Goal: Information Seeking & Learning: Learn about a topic

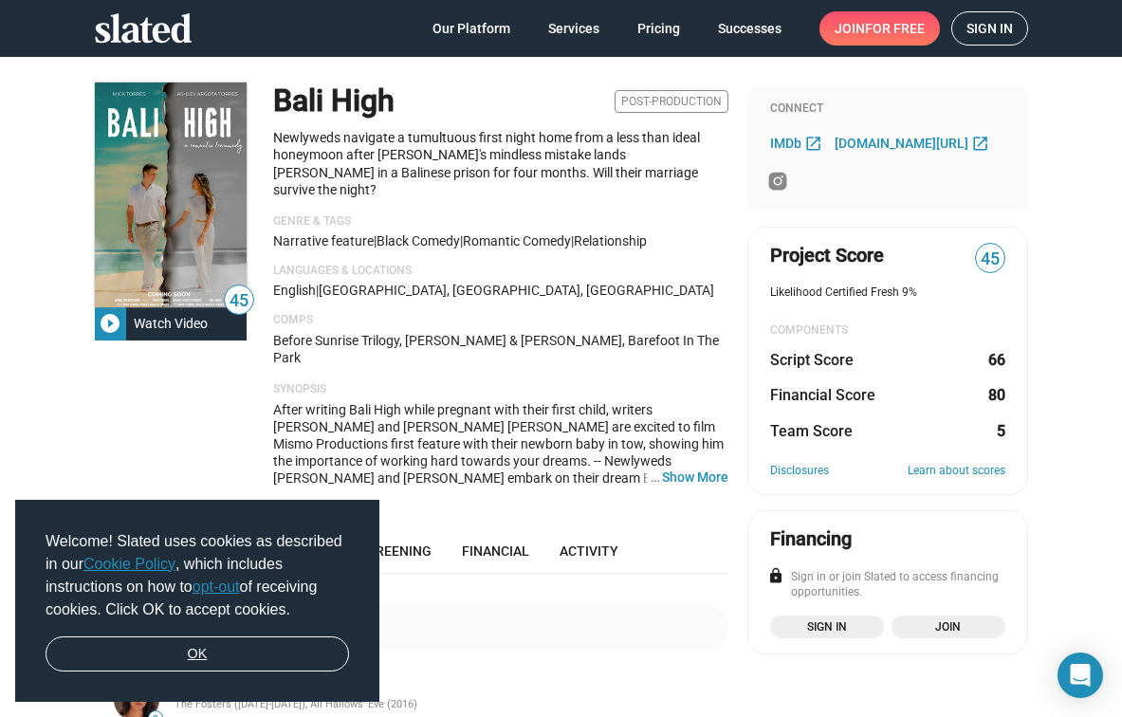
click at [333, 643] on link "OK" at bounding box center [197, 654] width 303 height 36
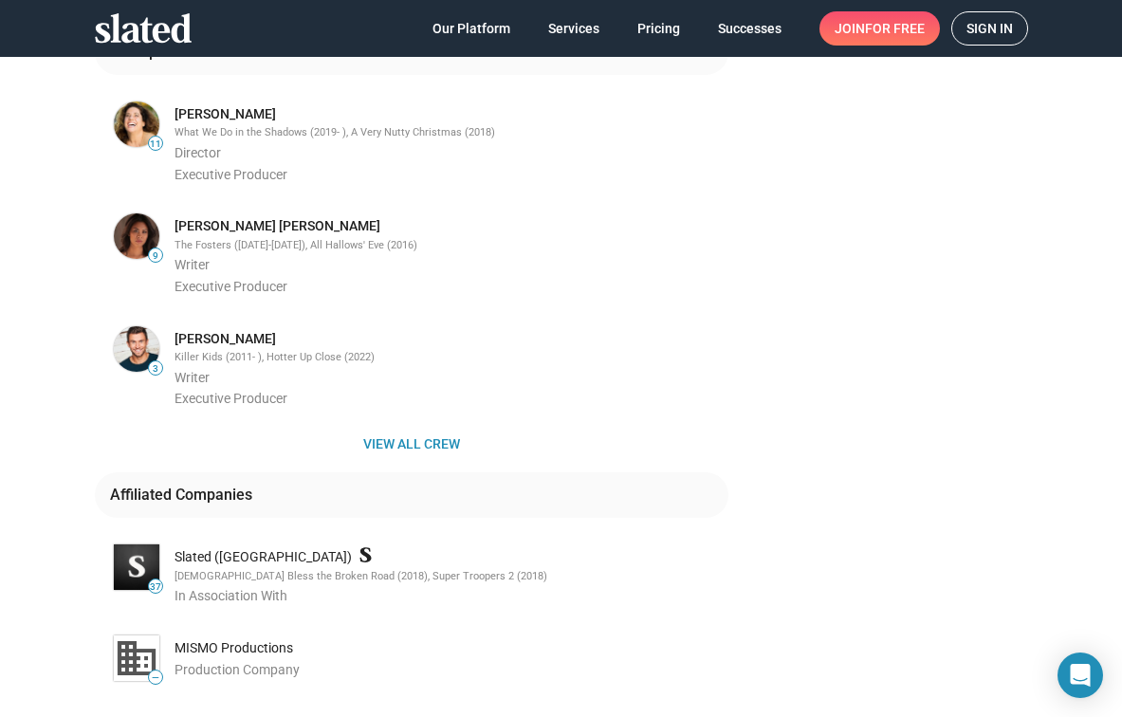
scroll to position [796, 0]
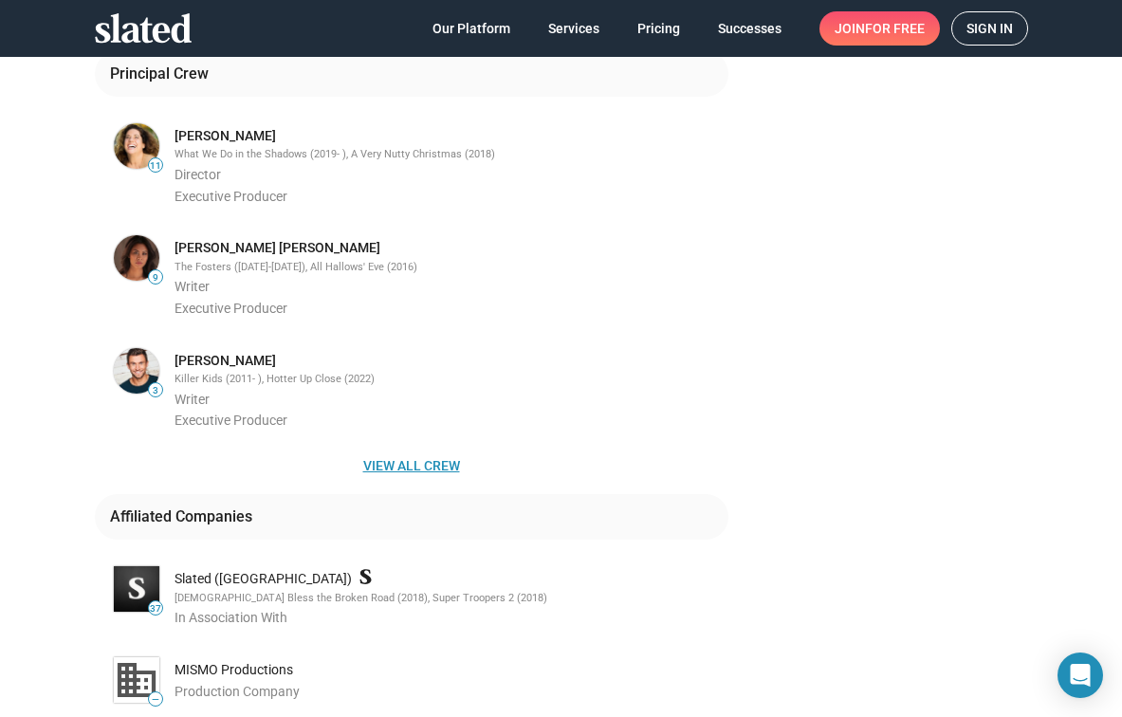
click at [411, 449] on span "View all crew" at bounding box center [411, 466] width 603 height 34
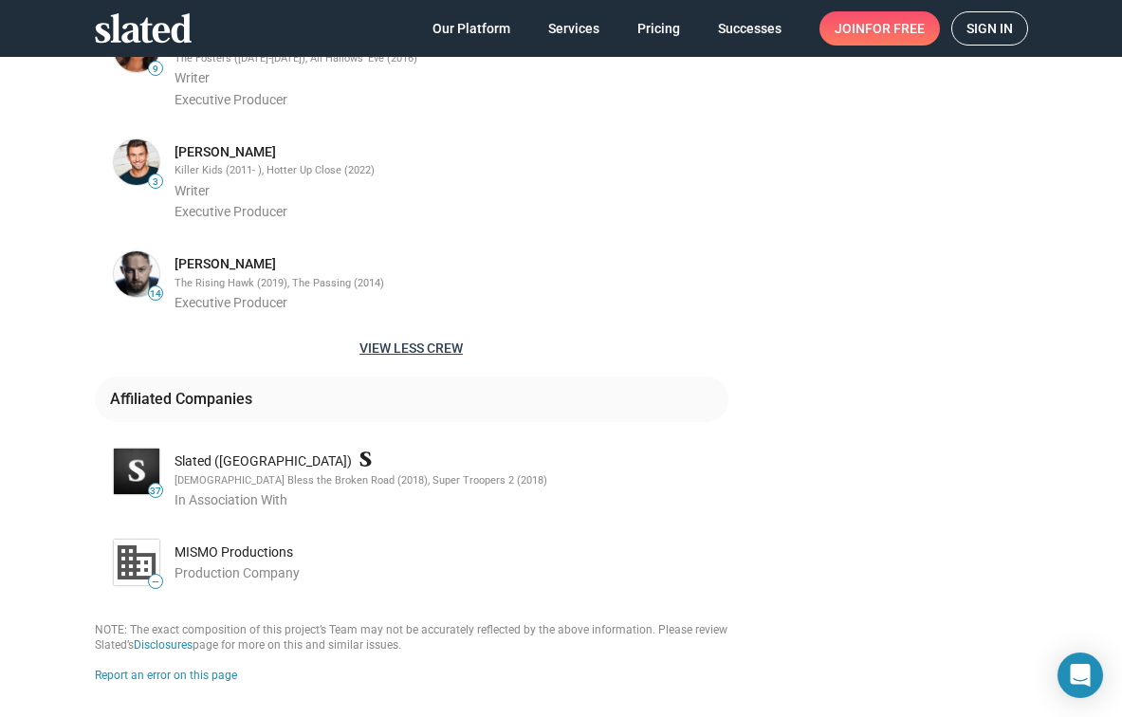
scroll to position [1006, 0]
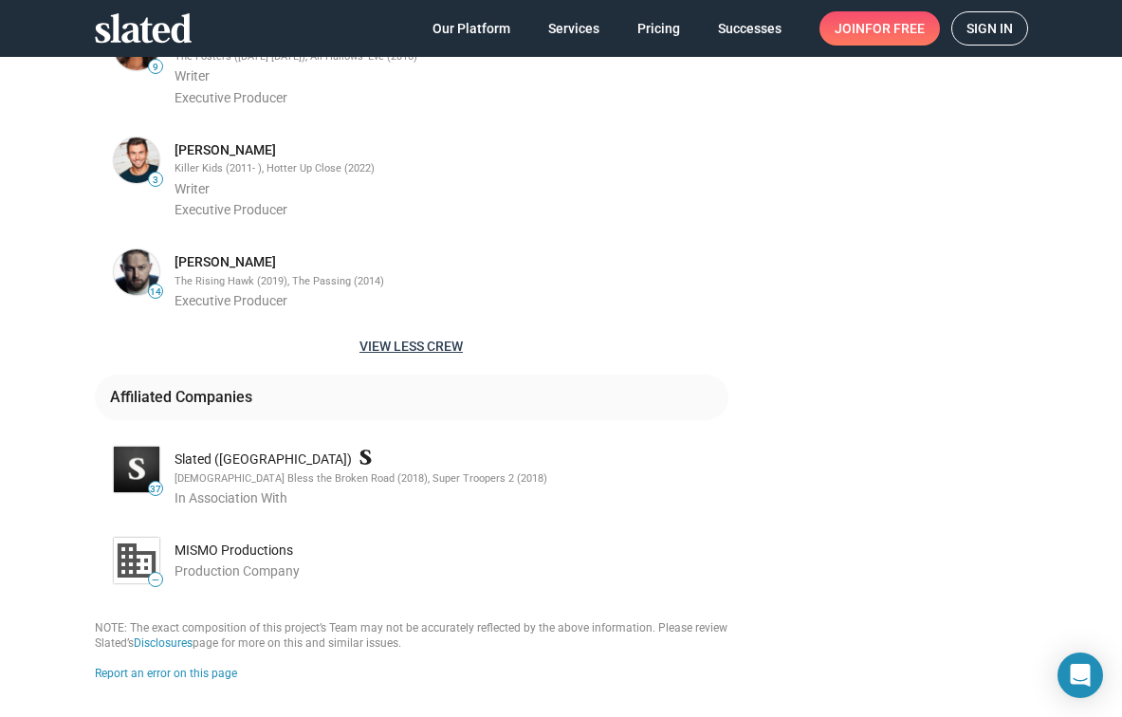
click at [156, 286] on span "14" at bounding box center [155, 291] width 13 height 11
click at [198, 253] on link "[PERSON_NAME]" at bounding box center [224, 262] width 101 height 18
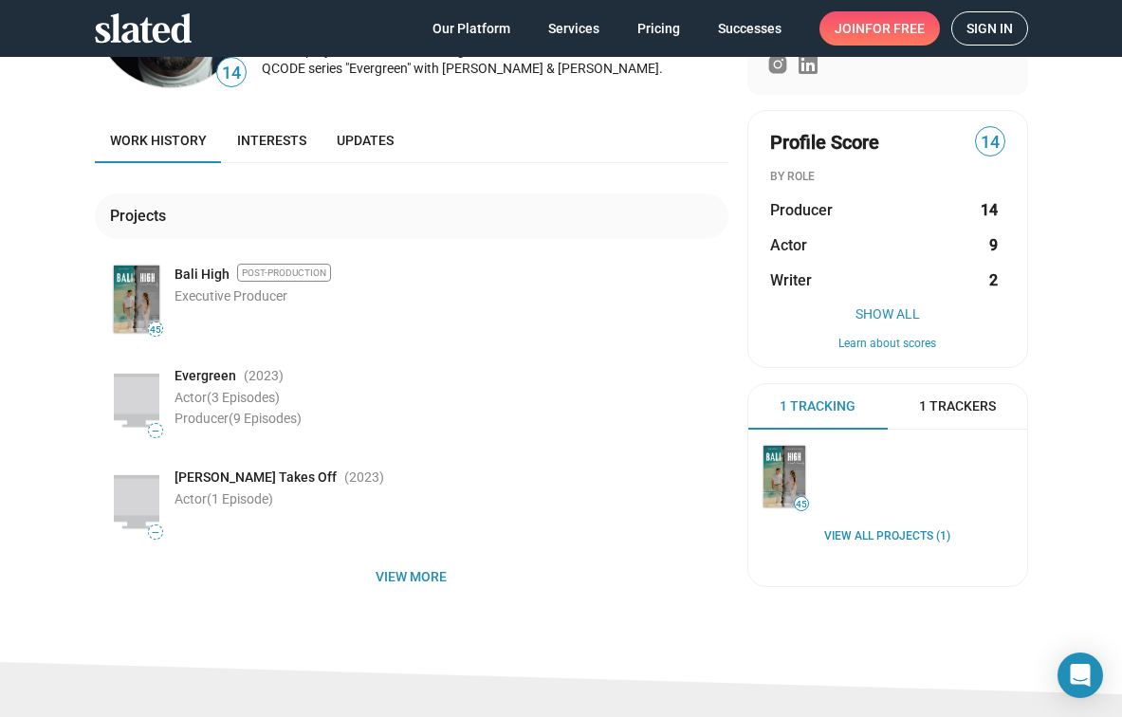
scroll to position [165, 0]
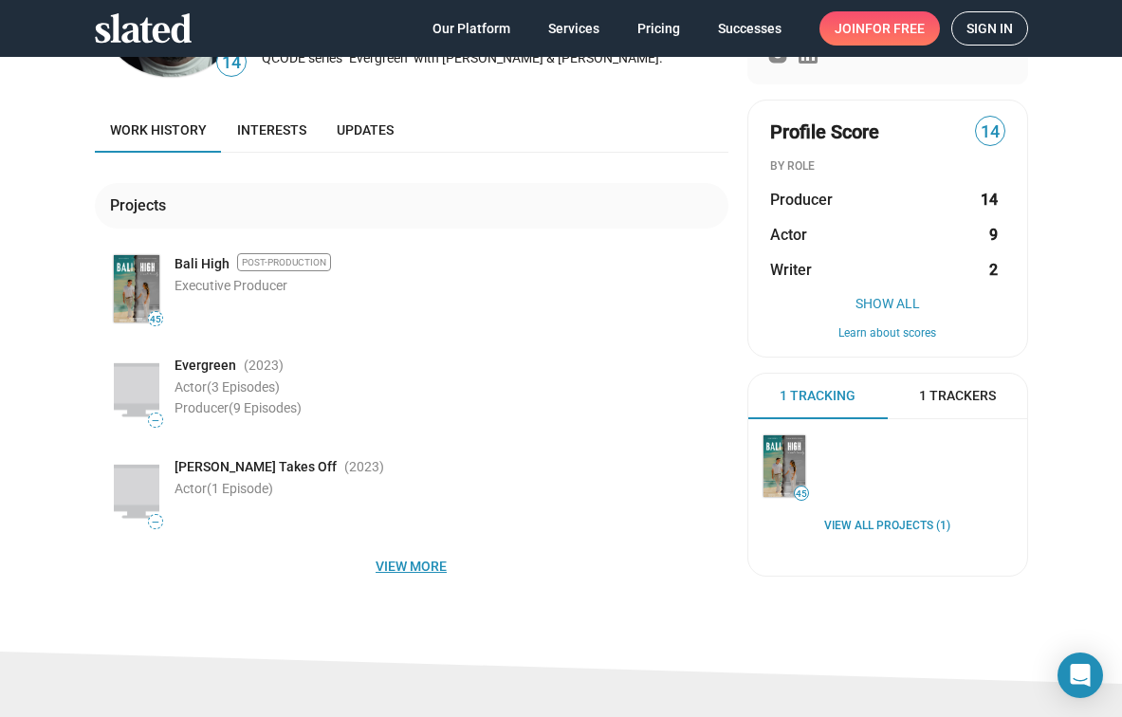
click at [411, 558] on span "View more" at bounding box center [411, 566] width 603 height 34
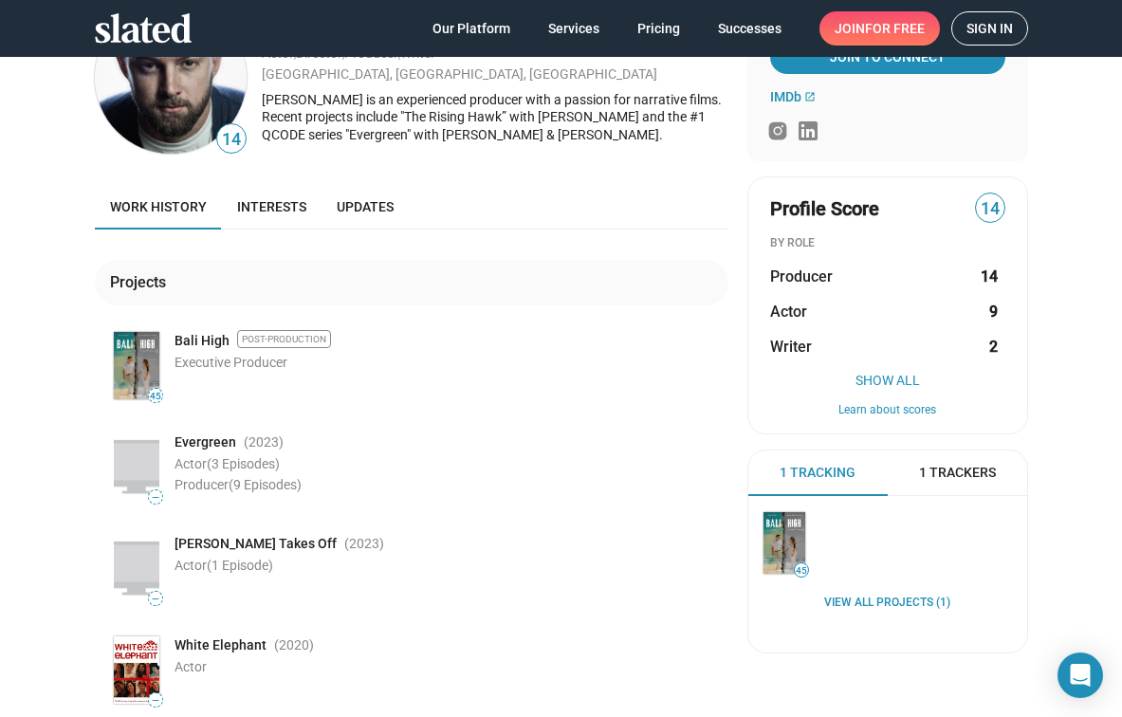
scroll to position [96, 0]
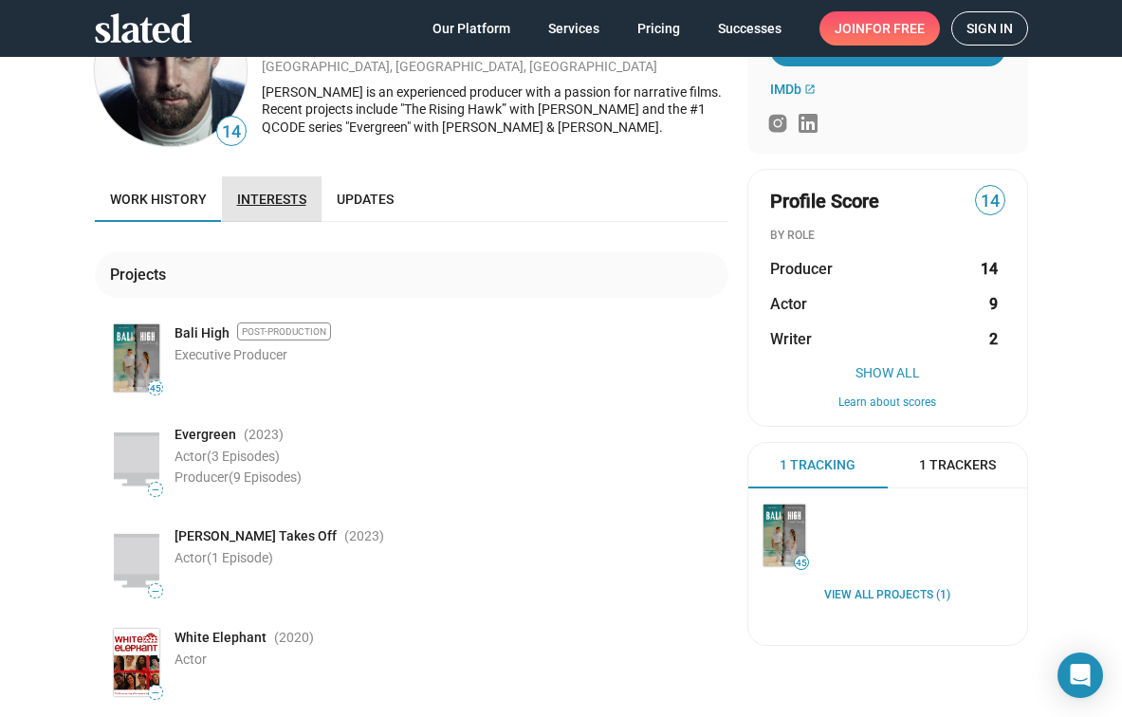
click at [278, 194] on span "Interests" at bounding box center [271, 199] width 69 height 15
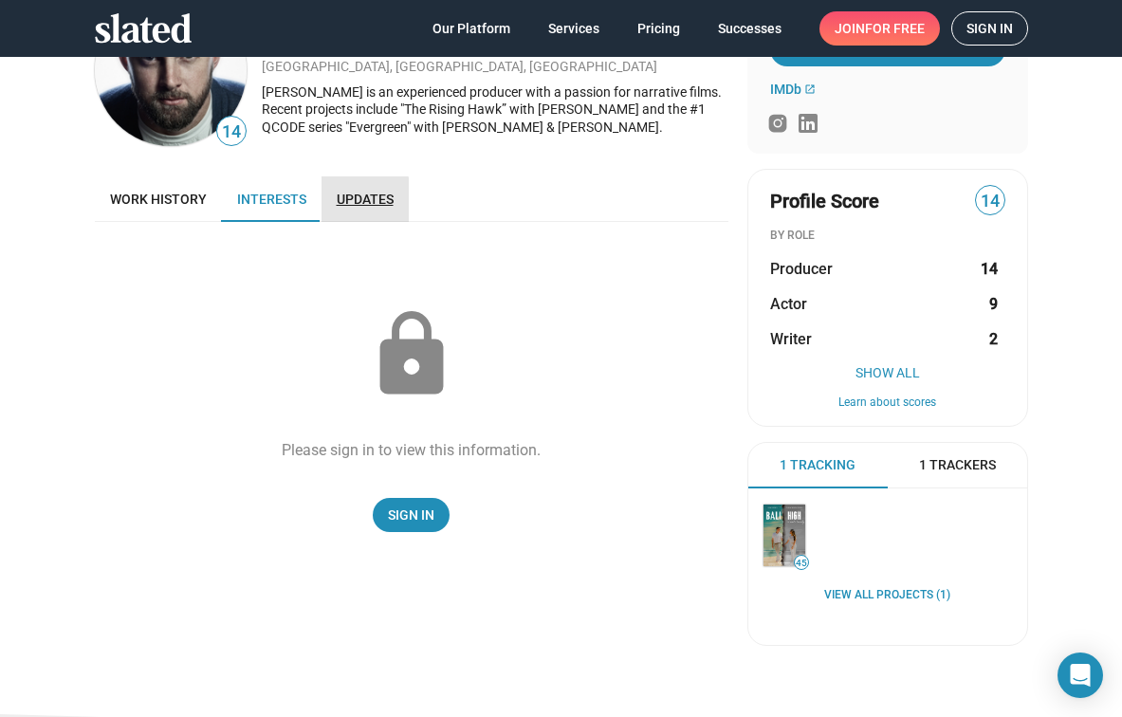
click at [353, 203] on span "Updates" at bounding box center [365, 199] width 57 height 15
